Goal: Task Accomplishment & Management: Use online tool/utility

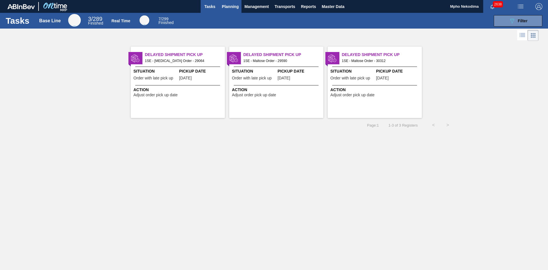
click at [223, 6] on span "Planning" at bounding box center [230, 6] width 17 height 7
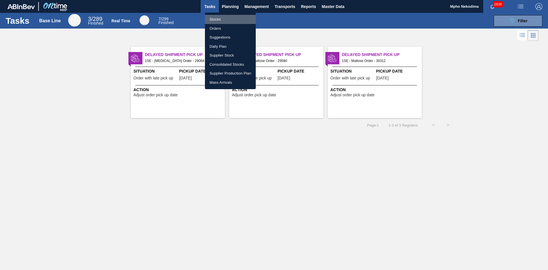
click at [217, 19] on li "Stocks" at bounding box center [230, 19] width 51 height 9
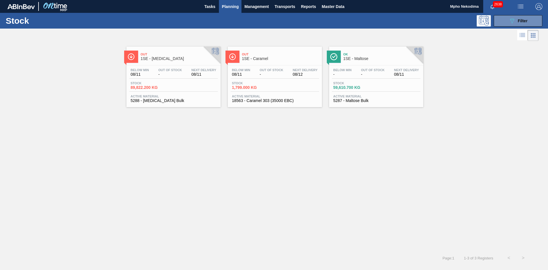
click at [286, 112] on div "Out 1SE - [MEDICAL_DATA] Below Min 08/11 Out Of Stock - Next Delivery 08/11 Sto…" at bounding box center [274, 146] width 548 height 208
click at [227, 8] on span "Planning" at bounding box center [230, 6] width 17 height 7
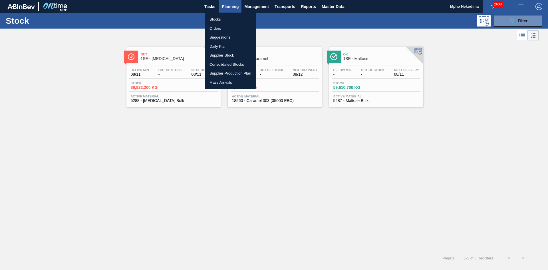
click at [229, 5] on div at bounding box center [274, 135] width 548 height 270
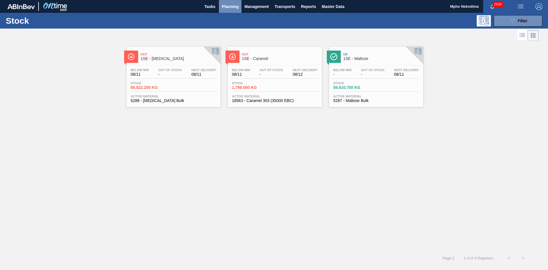
click at [229, 5] on span "Planning" at bounding box center [230, 6] width 17 height 7
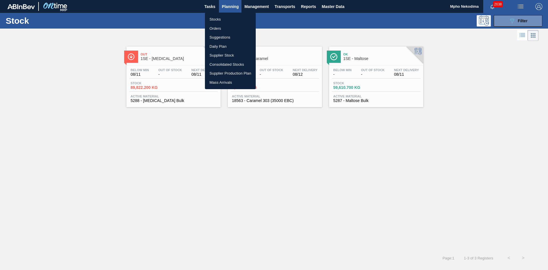
click at [275, 39] on div at bounding box center [274, 135] width 548 height 270
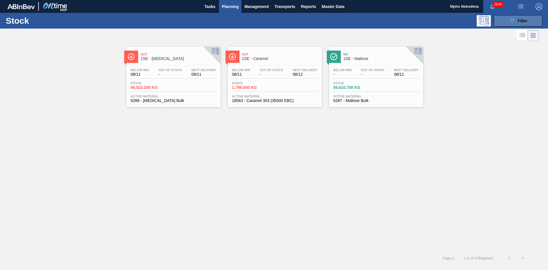
click at [500, 21] on button "089F7B8B-B2A5-4AFE-B5C0-19BA573D28AC Filter" at bounding box center [518, 20] width 49 height 11
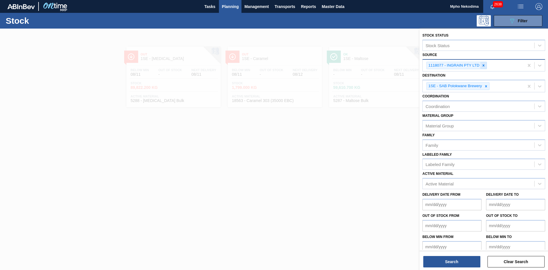
click at [482, 65] on icon at bounding box center [483, 65] width 4 height 4
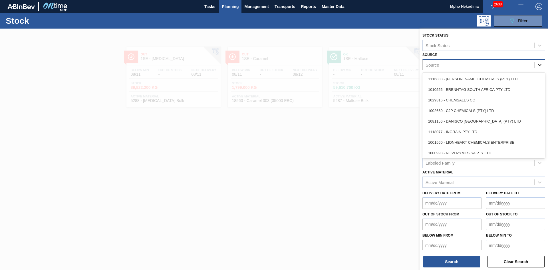
click at [540, 64] on icon at bounding box center [540, 65] width 6 height 6
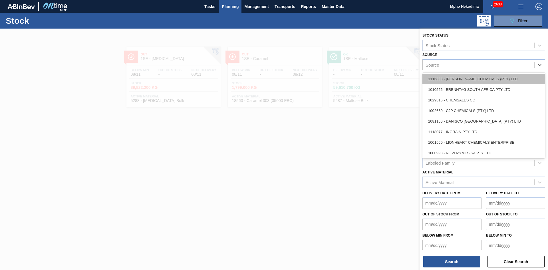
click at [488, 80] on div "1116838 - [PERSON_NAME] CHEMICALS (PTY) LTD" at bounding box center [483, 79] width 123 height 11
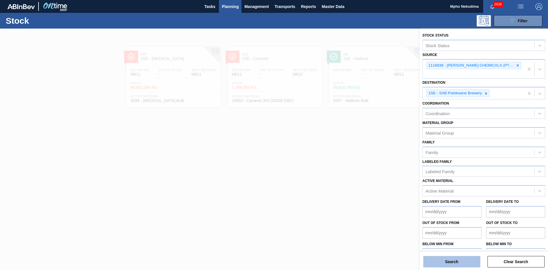
click at [464, 262] on button "Search" at bounding box center [451, 261] width 57 height 11
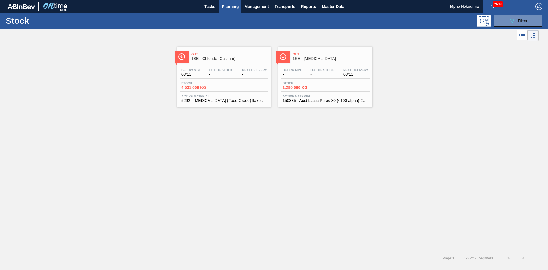
click at [298, 98] on span "150385 - Acid Lactic Purac 80 (<100 alpha)(25kg)" at bounding box center [325, 100] width 86 height 4
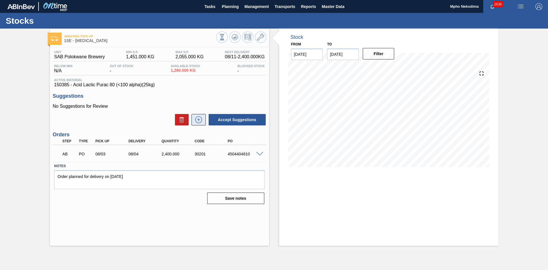
click at [196, 121] on icon at bounding box center [198, 119] width 9 height 7
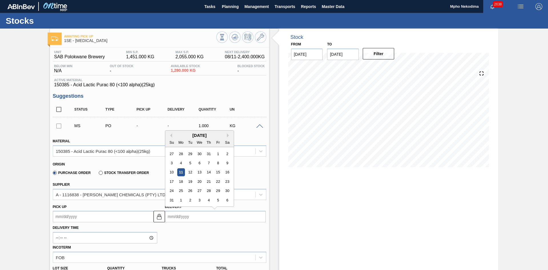
click at [179, 217] on input "Delivery" at bounding box center [215, 216] width 101 height 11
click at [177, 134] on div "[DATE]" at bounding box center [199, 135] width 68 height 5
click at [182, 180] on div "18" at bounding box center [181, 181] width 8 height 8
type up "[DATE]"
type input "[DATE]"
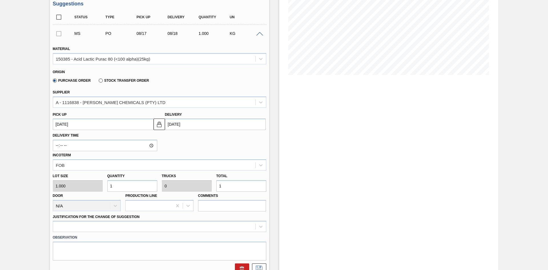
scroll to position [113, 0]
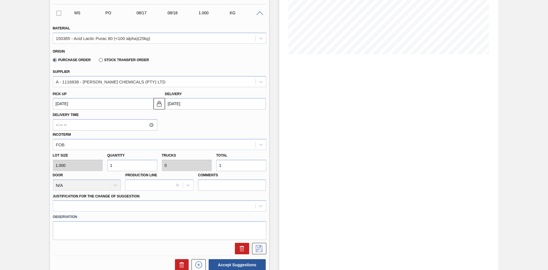
drag, startPoint x: 146, startPoint y: 163, endPoint x: 107, endPoint y: 170, distance: 40.1
click at [107, 170] on input "1" at bounding box center [132, 164] width 50 height 11
type input "3"
type input "0.001"
type input "3"
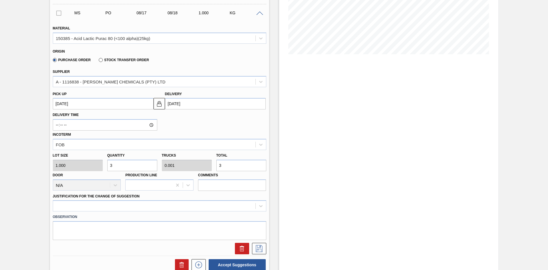
type input "36"
type input "0.014"
type input "36"
type input "360"
type input "0.144"
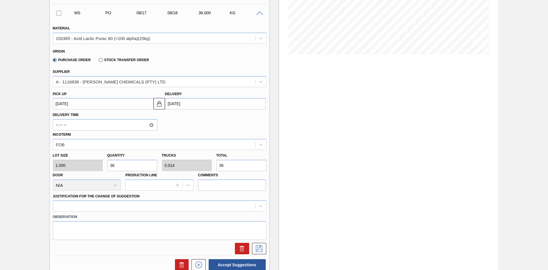
type input "360"
type input "3,600"
type input "1.44"
type input "3,600"
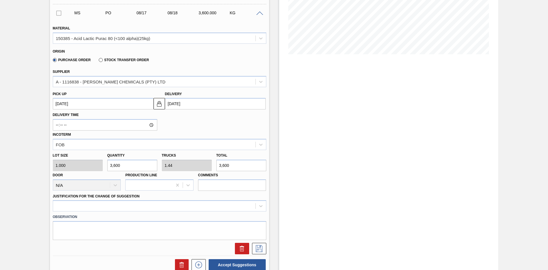
click at [225, 130] on div "Delivery Time Incoterm FOB" at bounding box center [160, 129] width 218 height 41
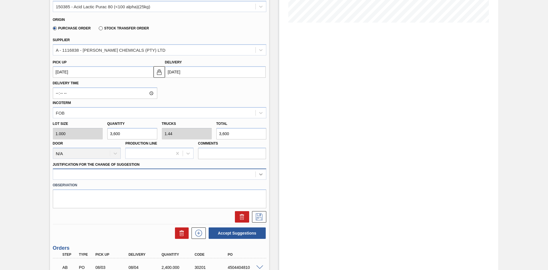
click at [259, 179] on div at bounding box center [159, 173] width 213 height 11
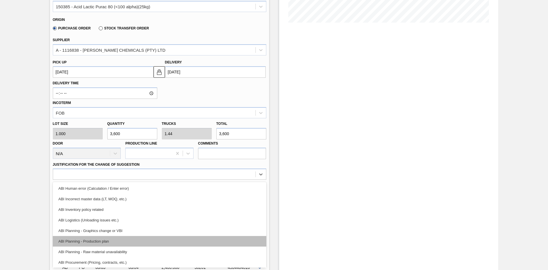
click at [138, 240] on div "ABI Planning - Production plan" at bounding box center [159, 241] width 213 height 11
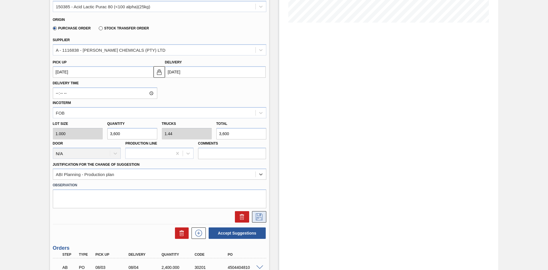
click at [256, 215] on icon at bounding box center [259, 216] width 9 height 7
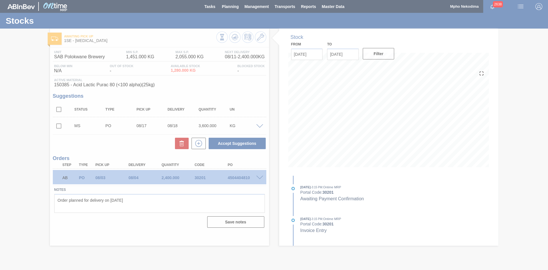
scroll to position [0, 0]
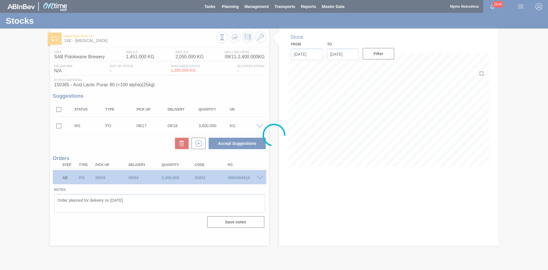
drag, startPoint x: 548, startPoint y: 140, endPoint x: 548, endPoint y: 115, distance: 25.1
click at [548, 115] on main "Tasks Planning Management Transports Reports Master Data Mpho Nekodima 2638 Mar…" at bounding box center [274, 135] width 548 height 270
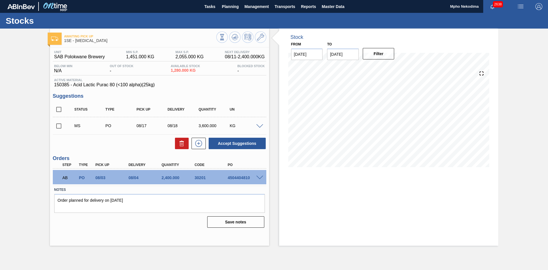
drag, startPoint x: 548, startPoint y: 92, endPoint x: 548, endPoint y: 148, distance: 56.2
click at [548, 148] on div "Awaiting Pick Up 1SE - [MEDICAL_DATA] Unit SAB Polokwane Brewery MIN S.P. 1,451…" at bounding box center [274, 137] width 548 height 217
click at [58, 126] on input "checkbox" at bounding box center [59, 126] width 12 height 12
click at [238, 144] on button "Accept Suggestions" at bounding box center [237, 143] width 57 height 11
checkbox input "false"
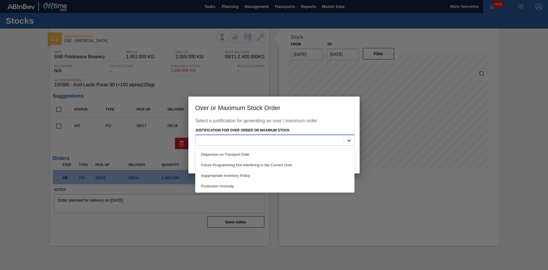
click at [350, 141] on icon at bounding box center [349, 140] width 6 height 6
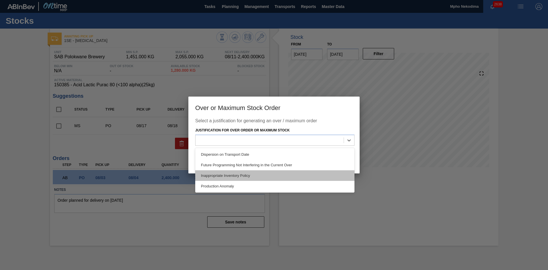
click at [265, 174] on div "Inappropriate Inventory Policy" at bounding box center [274, 175] width 159 height 11
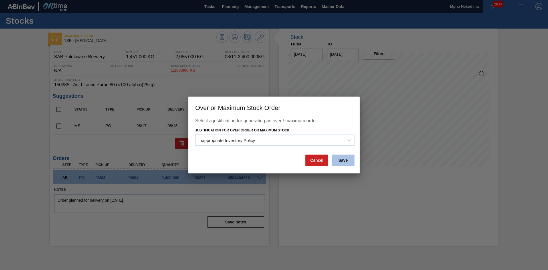
click at [340, 159] on button "Save" at bounding box center [343, 159] width 23 height 11
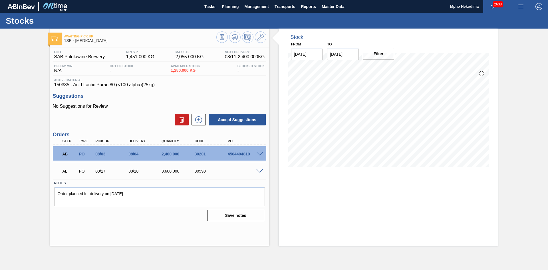
click at [168, 218] on div "Save notes" at bounding box center [159, 215] width 211 height 13
click at [114, 195] on textarea "Order planned for delivery on [DATE]" at bounding box center [159, 196] width 211 height 19
type textarea "Order planned for delivery on [DATE]"
click at [155, 110] on div "No Suggestions for Review Accept Suggestions" at bounding box center [159, 115] width 213 height 22
click at [238, 215] on button "Save notes" at bounding box center [235, 214] width 57 height 11
